Goal: Check status: Check status

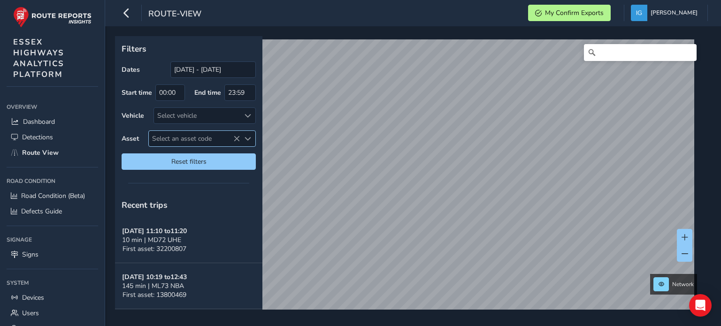
click at [249, 137] on span "Select an asset code" at bounding box center [248, 139] width 7 height 7
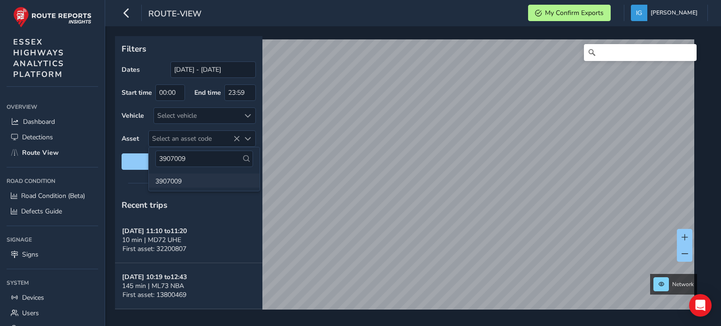
type input "3907009"
click at [166, 182] on li "3907009" at bounding box center [204, 181] width 111 height 14
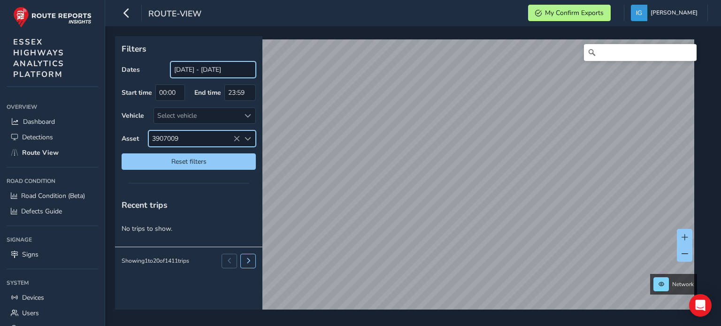
click at [212, 69] on input "[DATE] - [DATE]" at bounding box center [212, 70] width 85 height 16
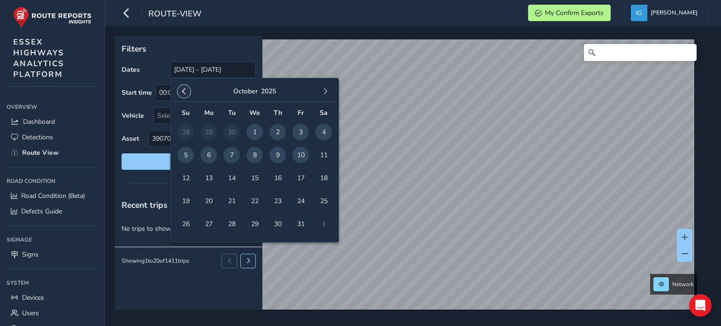
click at [181, 91] on span "button" at bounding box center [184, 91] width 7 height 7
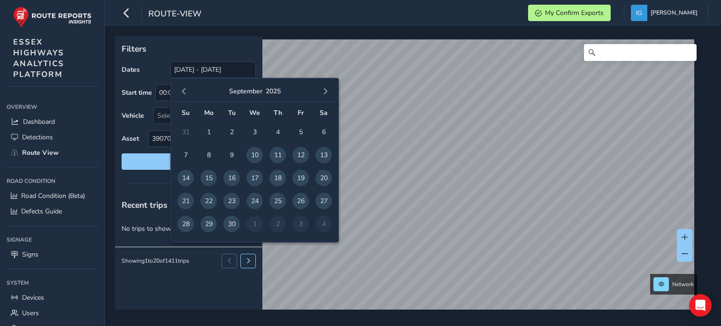
click at [181, 91] on span "button" at bounding box center [184, 91] width 7 height 7
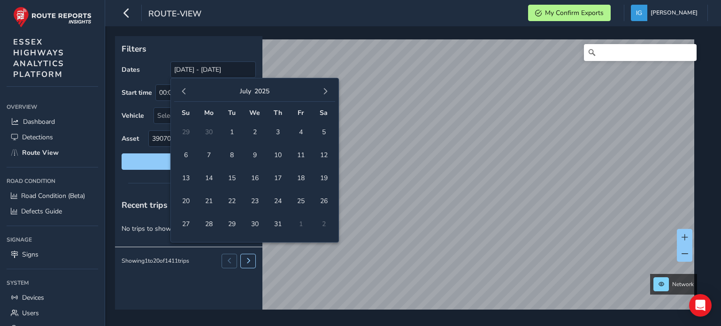
click at [182, 91] on span "button" at bounding box center [184, 91] width 7 height 7
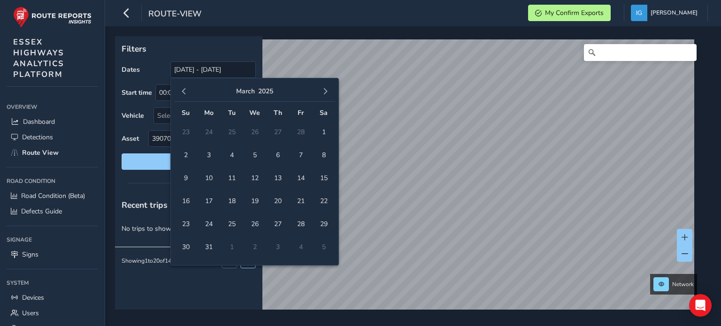
click at [182, 91] on span "button" at bounding box center [184, 91] width 7 height 7
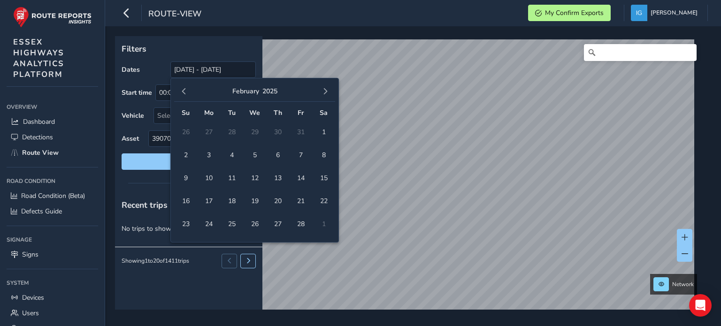
click at [182, 91] on span "button" at bounding box center [184, 91] width 7 height 7
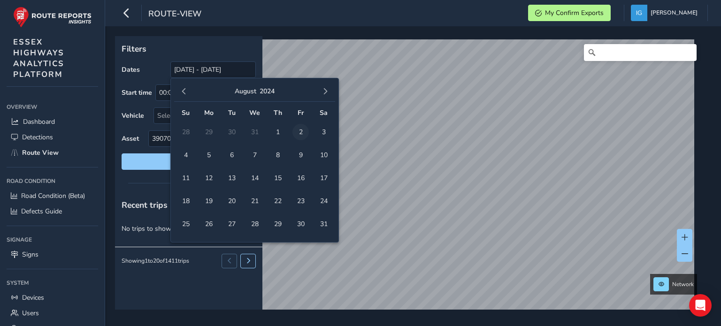
click at [304, 131] on span "2" at bounding box center [301, 132] width 16 height 16
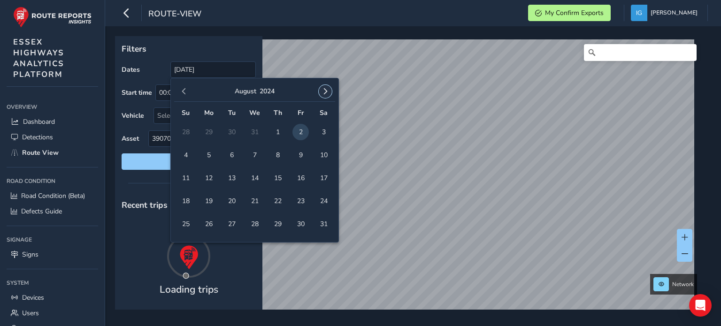
click at [328, 92] on span "button" at bounding box center [325, 91] width 7 height 7
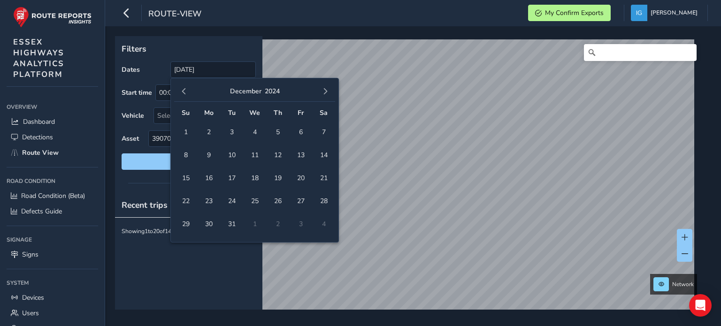
click at [328, 92] on span "button" at bounding box center [325, 91] width 7 height 7
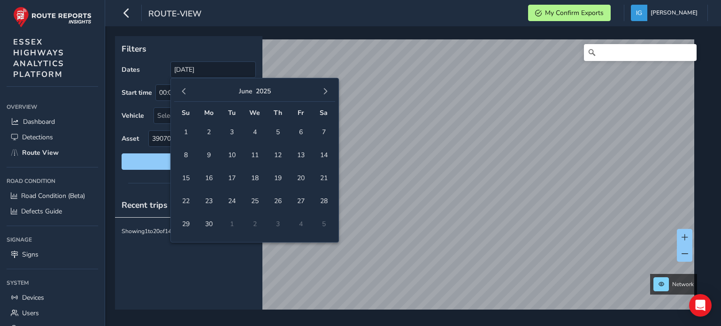
click at [328, 92] on span "button" at bounding box center [325, 91] width 7 height 7
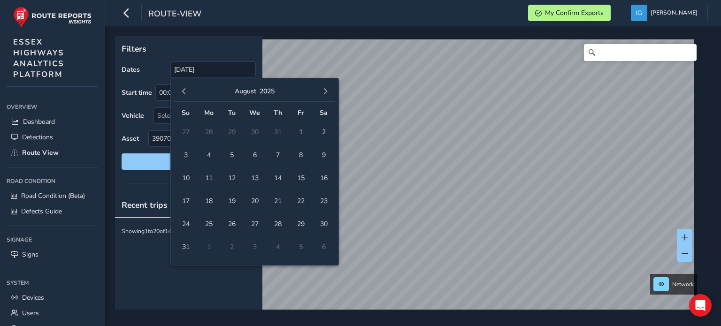
click at [328, 92] on span "button" at bounding box center [325, 91] width 7 height 7
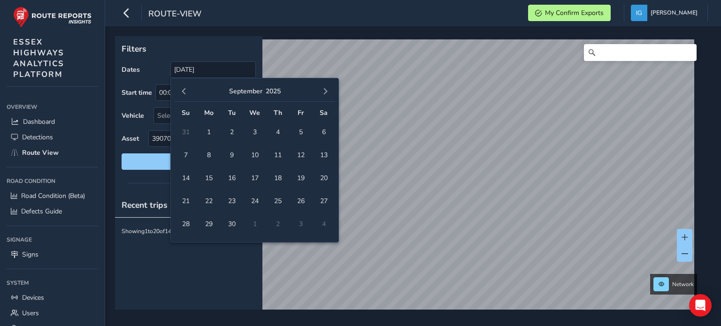
click at [328, 92] on span "button" at bounding box center [325, 91] width 7 height 7
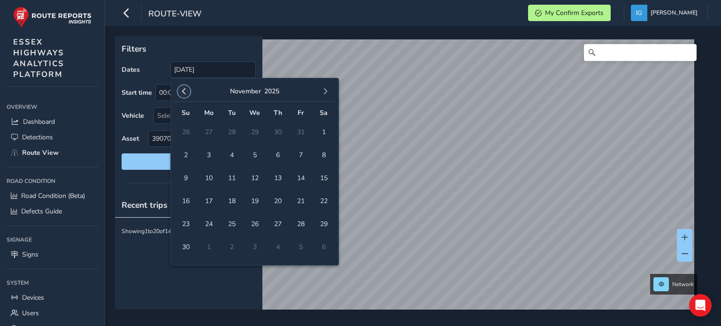
click at [184, 92] on span "button" at bounding box center [184, 91] width 7 height 7
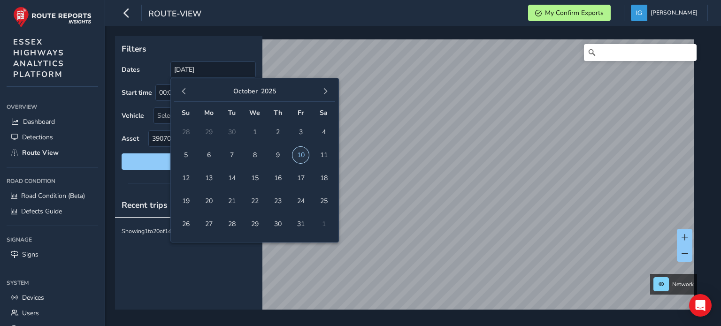
click at [300, 155] on span "10" at bounding box center [301, 155] width 16 height 16
type input "[DATE] - [DATE]"
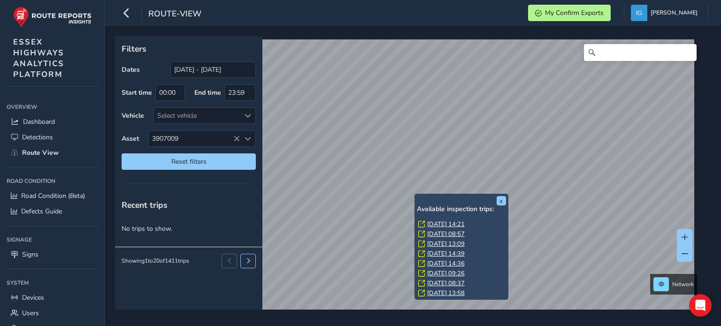
click at [433, 223] on link "[DATE] 14:21" at bounding box center [446, 224] width 38 height 8
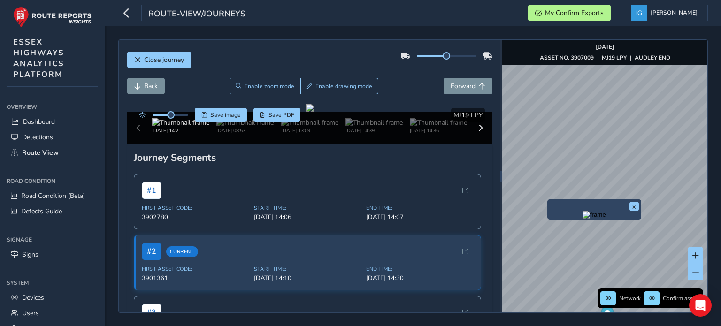
click at [583, 219] on img "Preview frame" at bounding box center [594, 215] width 23 height 8
